Goal: Task Accomplishment & Management: Manage account settings

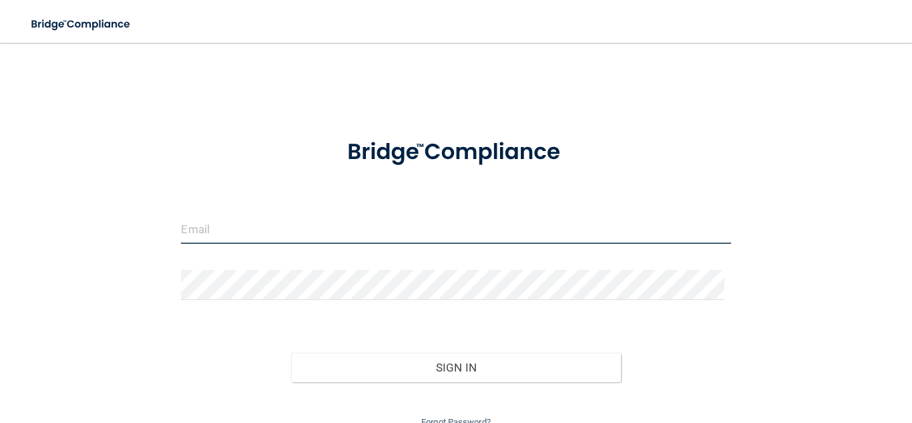
click at [319, 228] on input "email" at bounding box center [455, 229] width 549 height 30
type input "[PERSON_NAME][EMAIL_ADDRESS][PERSON_NAME][DOMAIN_NAME]"
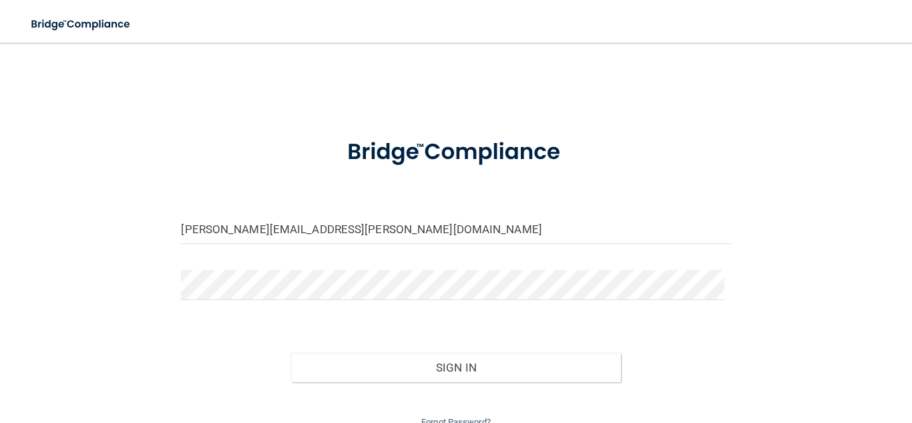
click at [318, 312] on form "[PERSON_NAME][EMAIL_ADDRESS][PERSON_NAME][DOMAIN_NAME] Invalid email/password. …" at bounding box center [455, 276] width 549 height 307
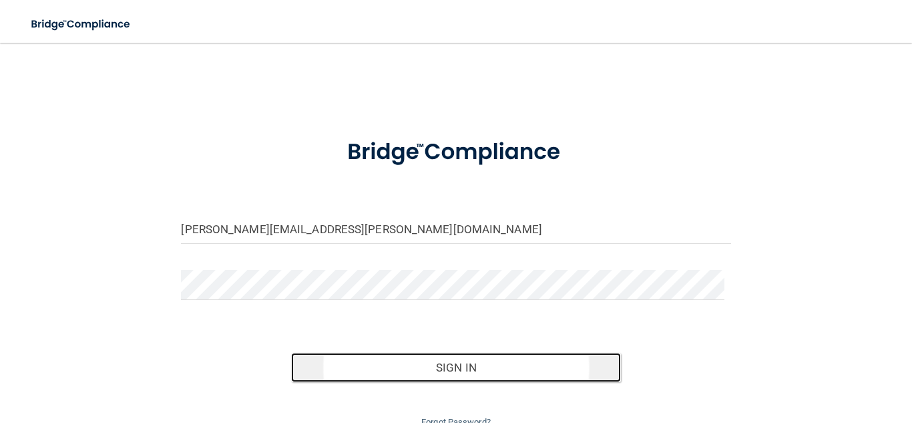
click at [428, 365] on button "Sign In" at bounding box center [456, 367] width 330 height 29
click at [429, 365] on button "Sign In" at bounding box center [456, 367] width 330 height 29
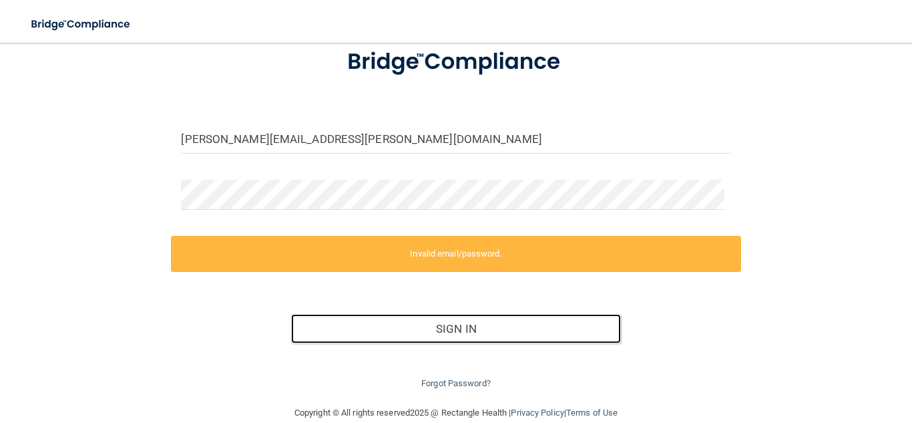
scroll to position [111, 0]
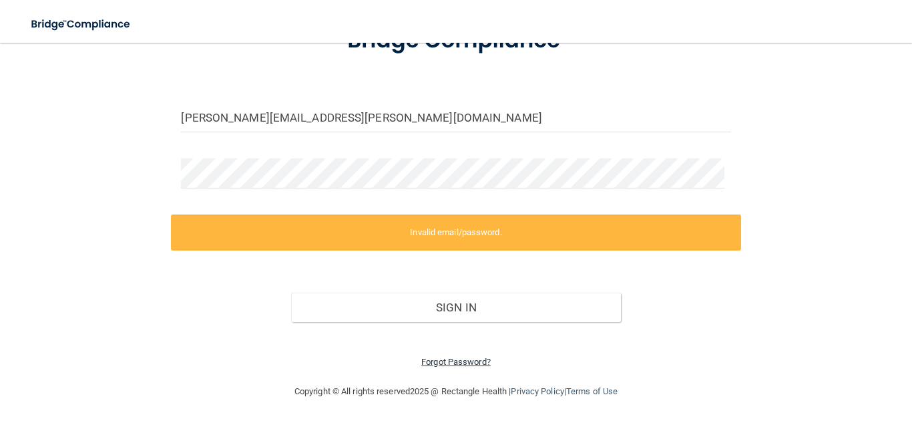
click at [459, 363] on link "Forgot Password?" at bounding box center [455, 362] width 69 height 10
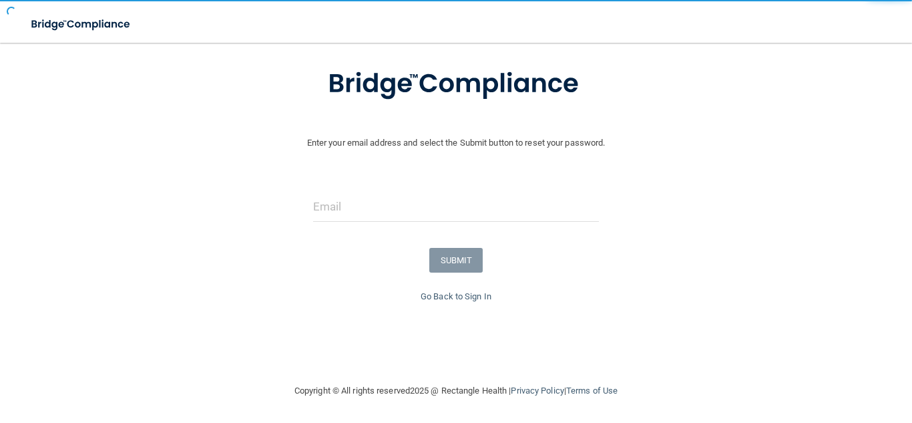
scroll to position [73, 0]
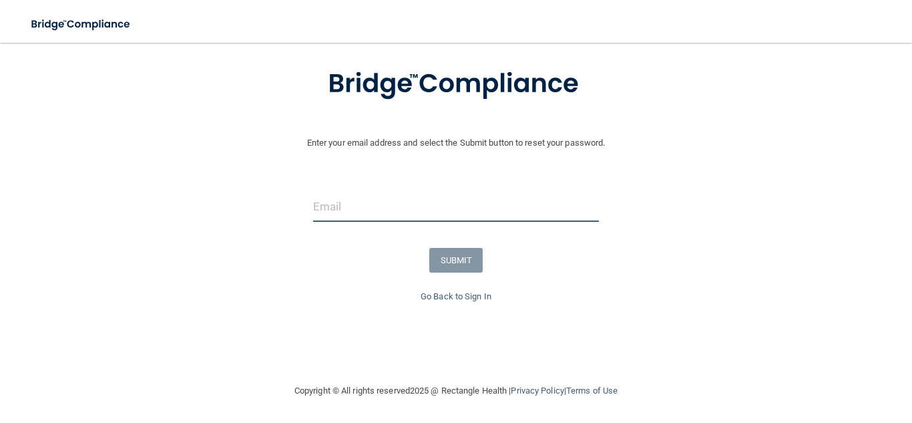
click at [449, 210] on input "email" at bounding box center [456, 207] width 286 height 30
type input "[PERSON_NAME][EMAIL_ADDRESS][PERSON_NAME][DOMAIN_NAME]"
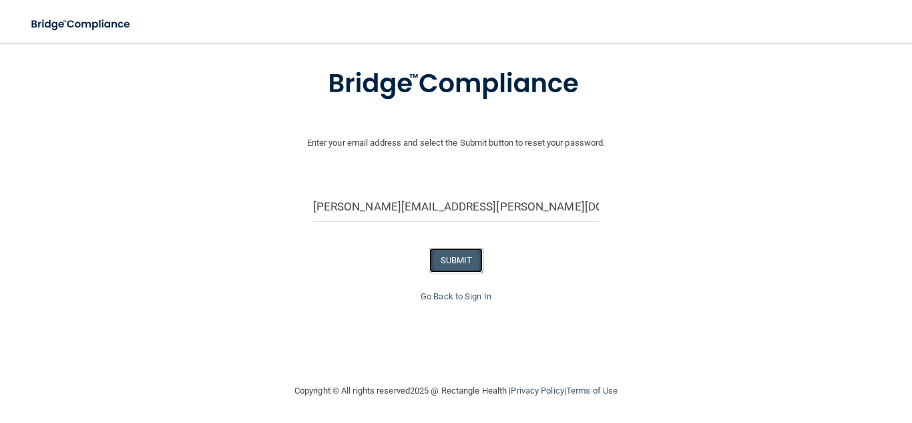
click at [458, 260] on button "SUBMIT" at bounding box center [456, 260] width 54 height 25
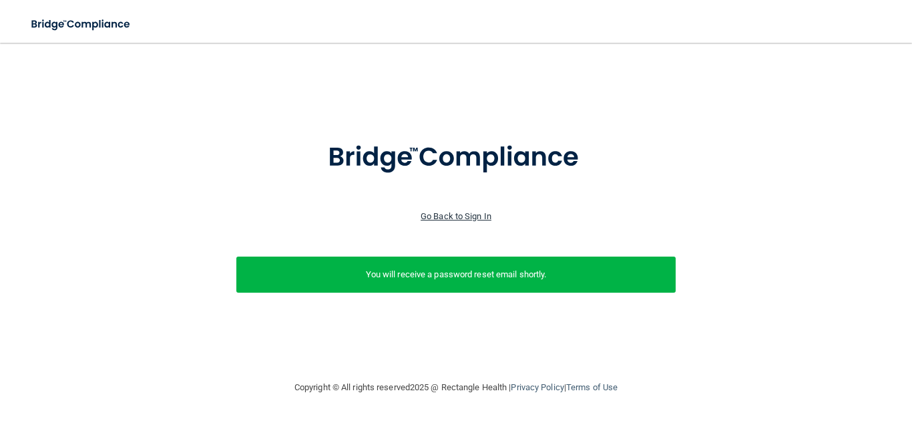
click at [473, 217] on link "Go Back to Sign In" at bounding box center [456, 216] width 71 height 10
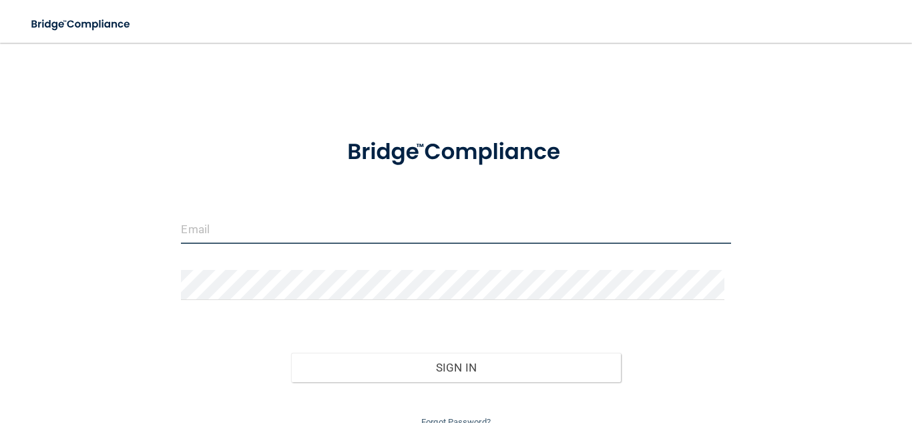
click at [476, 221] on input "email" at bounding box center [455, 229] width 549 height 30
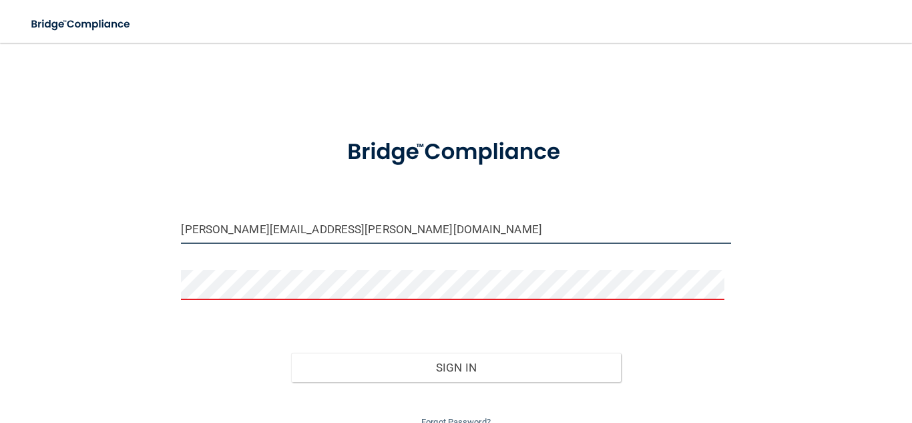
click at [411, 232] on input "[PERSON_NAME][EMAIL_ADDRESS][PERSON_NAME][DOMAIN_NAME]" at bounding box center [455, 229] width 549 height 30
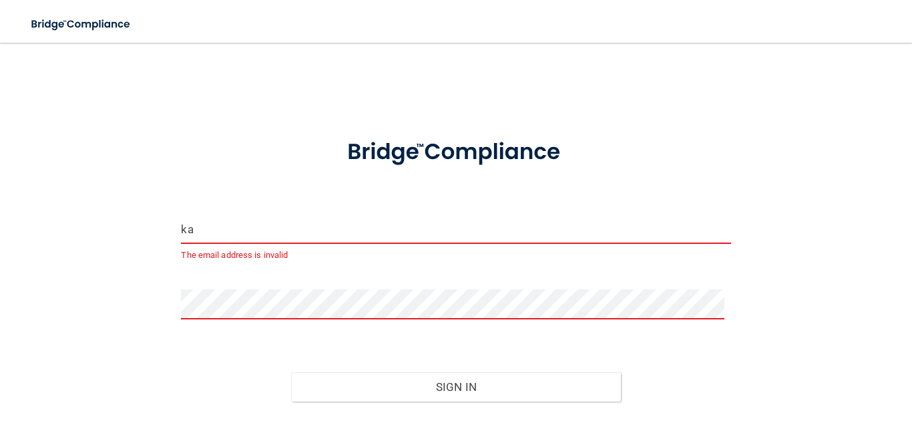
type input "k"
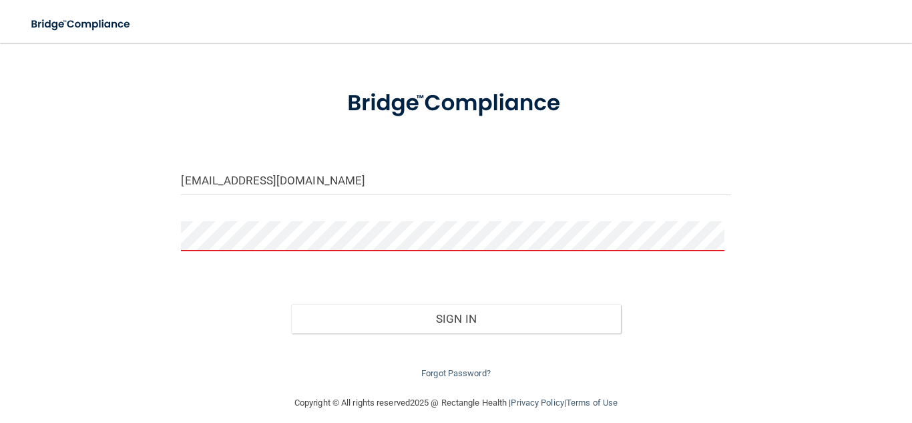
scroll to position [60, 0]
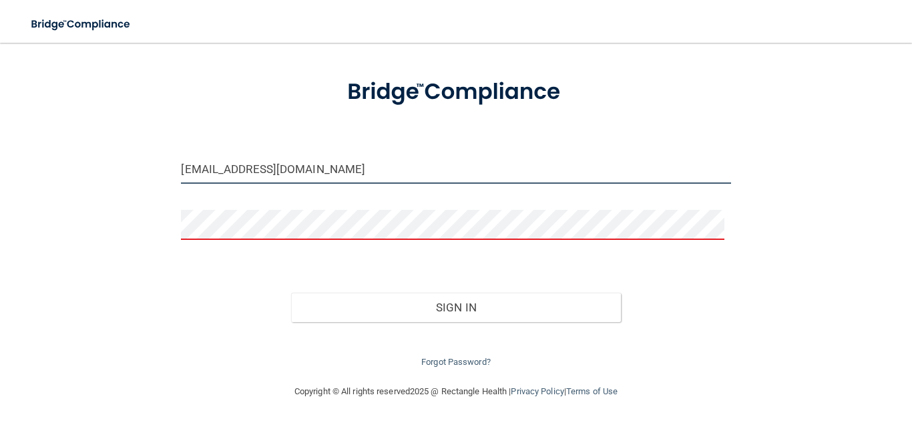
click at [511, 170] on input "[EMAIL_ADDRESS][DOMAIN_NAME]" at bounding box center [455, 169] width 549 height 30
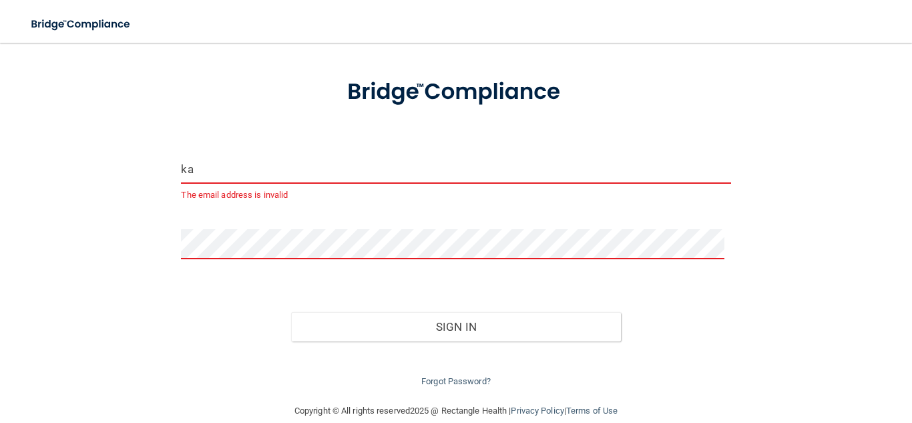
type input "k"
type input "[PERSON_NAME][EMAIL_ADDRESS][PERSON_NAME][DOMAIN_NAME]"
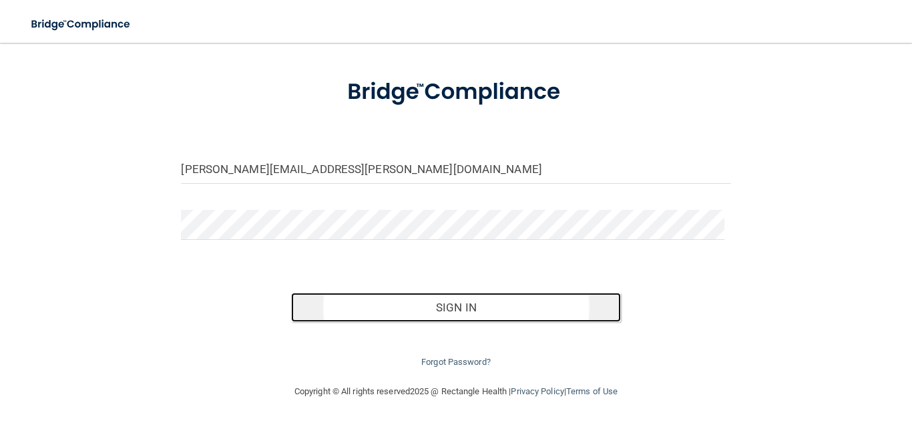
click at [431, 307] on button "Sign In" at bounding box center [456, 306] width 330 height 29
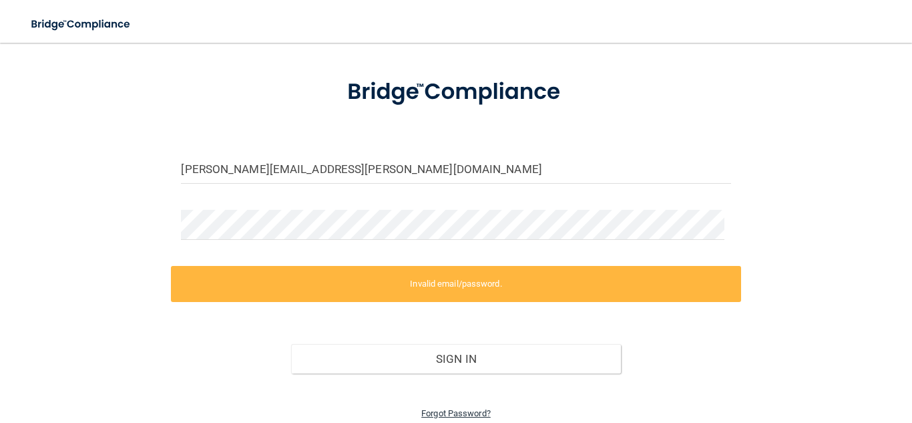
click at [443, 411] on link "Forgot Password?" at bounding box center [455, 413] width 69 height 10
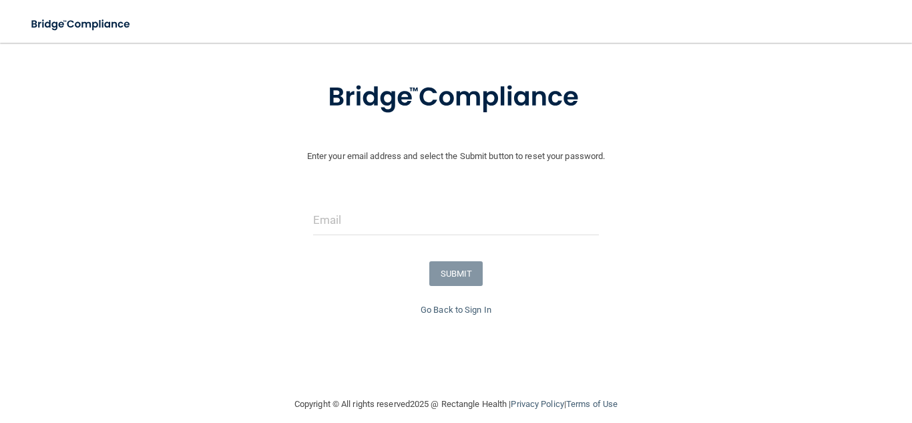
scroll to position [22, 0]
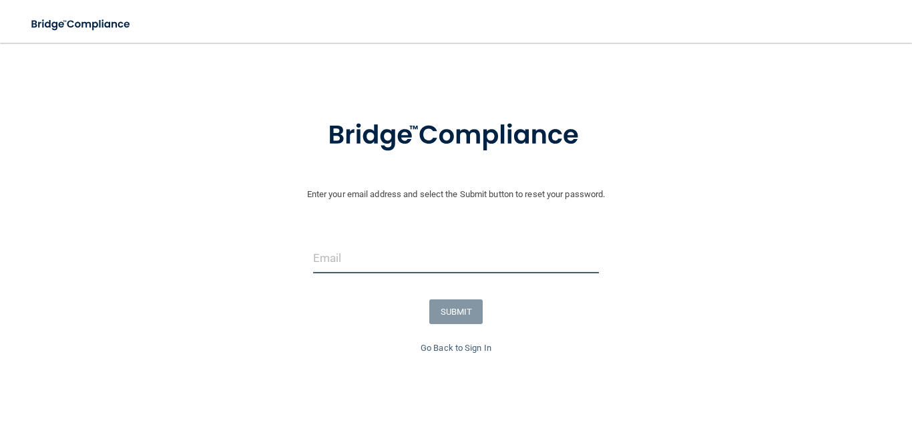
click at [458, 271] on input "email" at bounding box center [456, 258] width 286 height 30
type input "[PERSON_NAME][EMAIL_ADDRESS][PERSON_NAME][DOMAIN_NAME]"
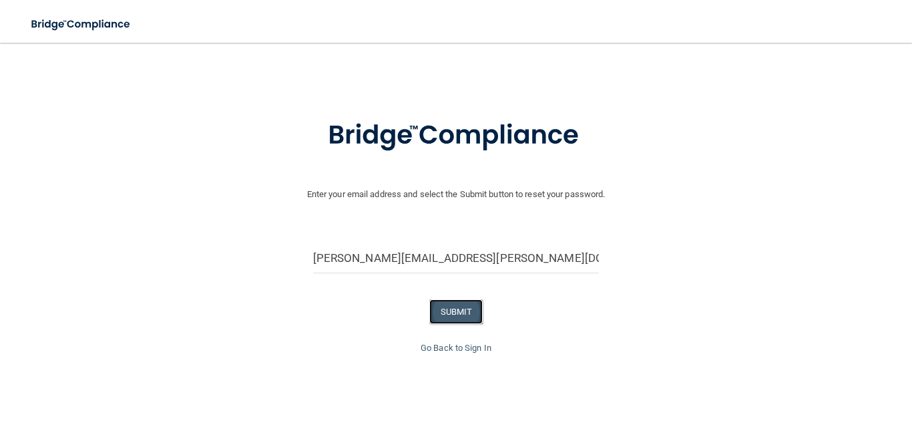
click at [455, 310] on button "SUBMIT" at bounding box center [456, 311] width 54 height 25
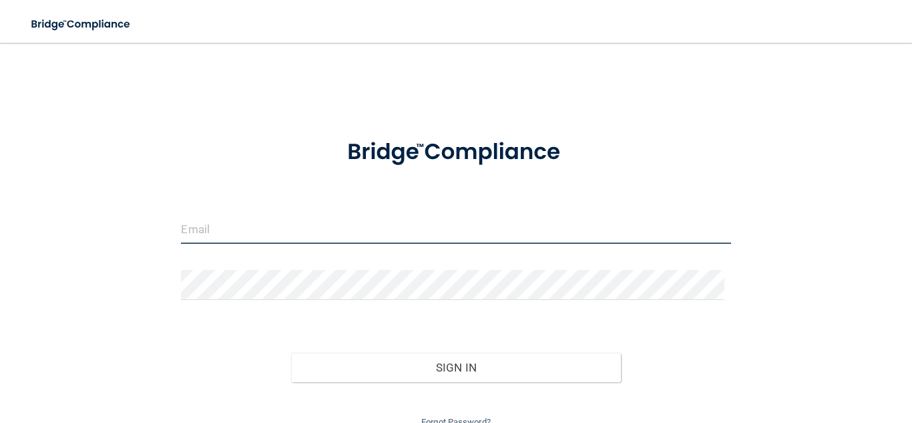
click at [425, 230] on input "email" at bounding box center [455, 229] width 549 height 30
type input "[PERSON_NAME][EMAIL_ADDRESS][PERSON_NAME][DOMAIN_NAME]"
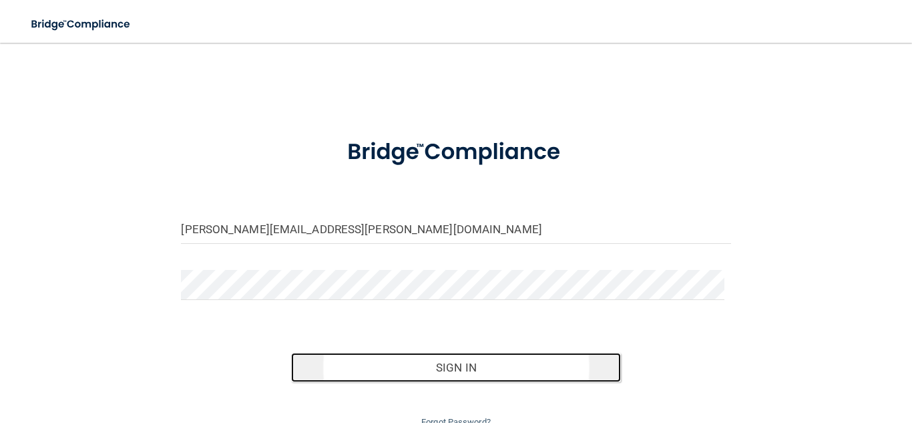
click at [421, 368] on button "Sign In" at bounding box center [456, 367] width 330 height 29
click at [437, 360] on button "Sign In" at bounding box center [456, 367] width 330 height 29
